Goal: Download file/media

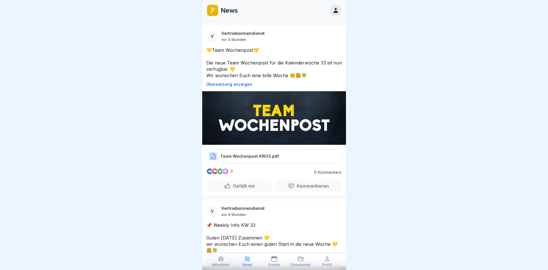
click at [256, 156] on p "Team Wochenpost KW33.pdf" at bounding box center [249, 156] width 59 height 6
click at [254, 151] on div "Team Wochenpost KW33.pdf" at bounding box center [274, 156] width 136 height 14
click at [260, 154] on p "Team Wochenpost KW33.pdf" at bounding box center [249, 156] width 59 height 6
